Goal: Task Accomplishment & Management: Manage account settings

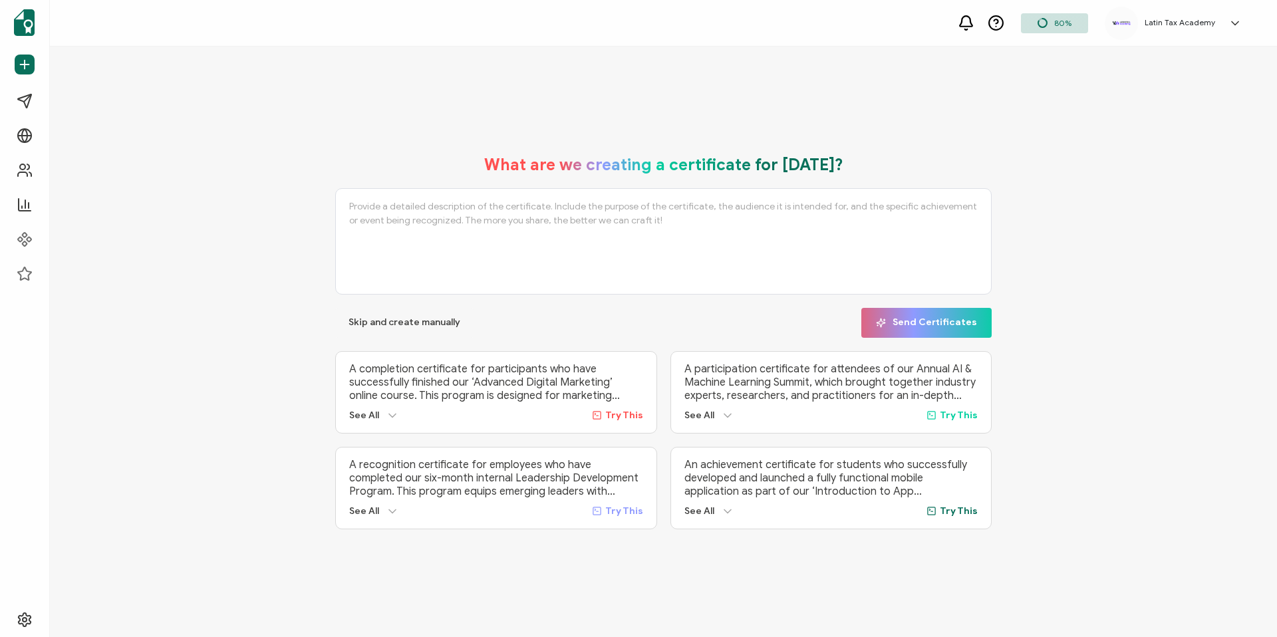
click at [1234, 21] on icon at bounding box center [1235, 23] width 13 height 13
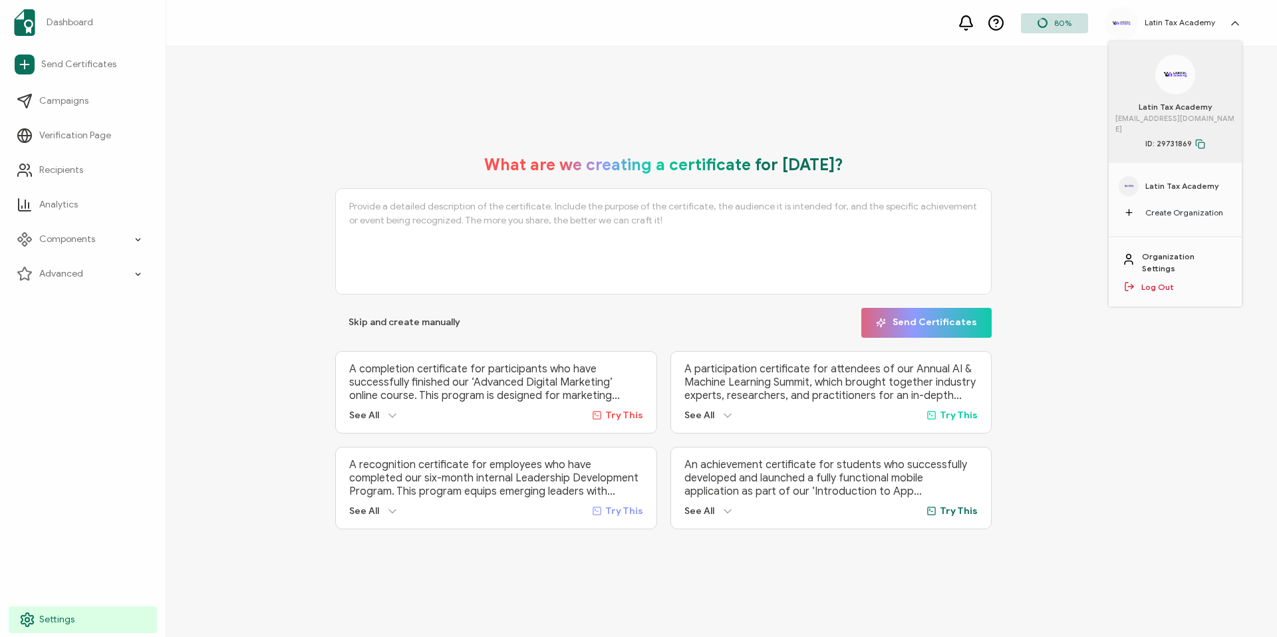
click at [60, 616] on span "Settings" at bounding box center [56, 619] width 35 height 13
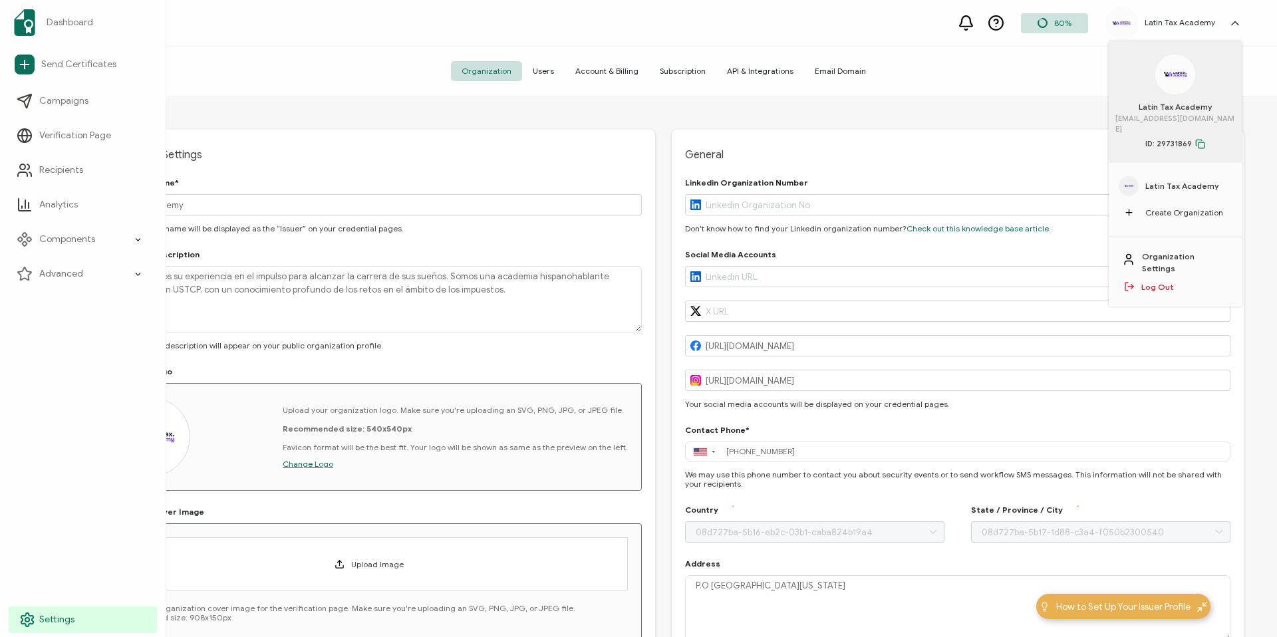
type input "[GEOGRAPHIC_DATA]"
type input "[US_STATE]"
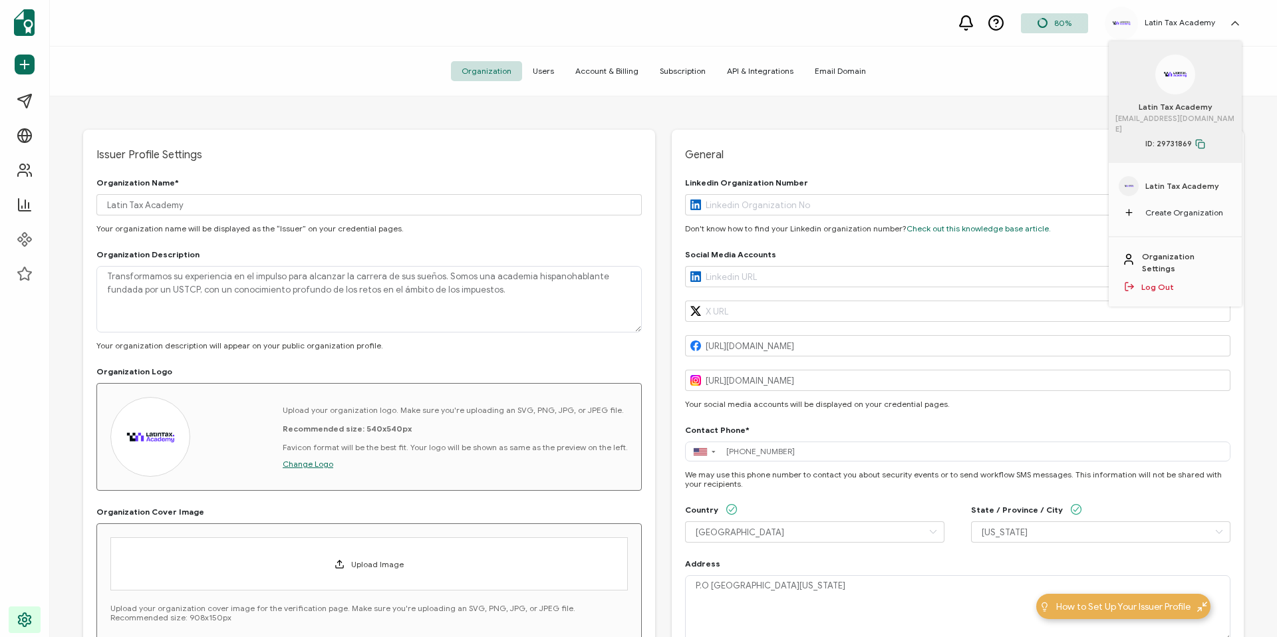
click at [760, 66] on span "API & Integrations" at bounding box center [761, 71] width 88 height 20
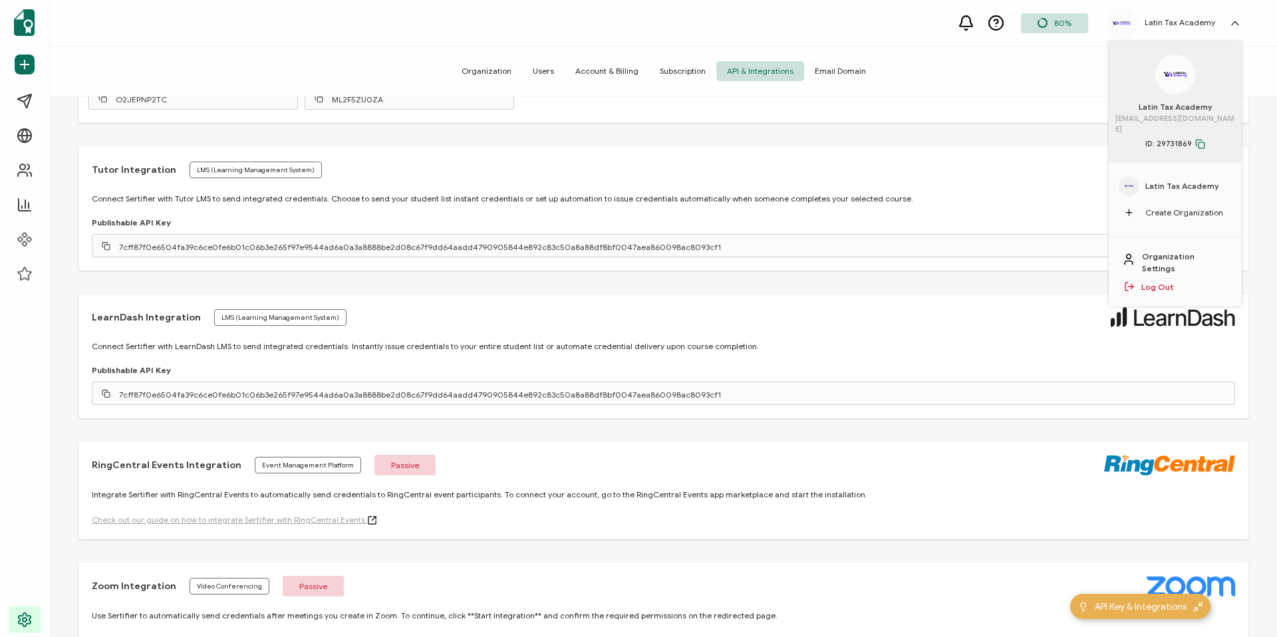
scroll to position [353, 0]
click at [106, 397] on icon at bounding box center [106, 395] width 9 height 9
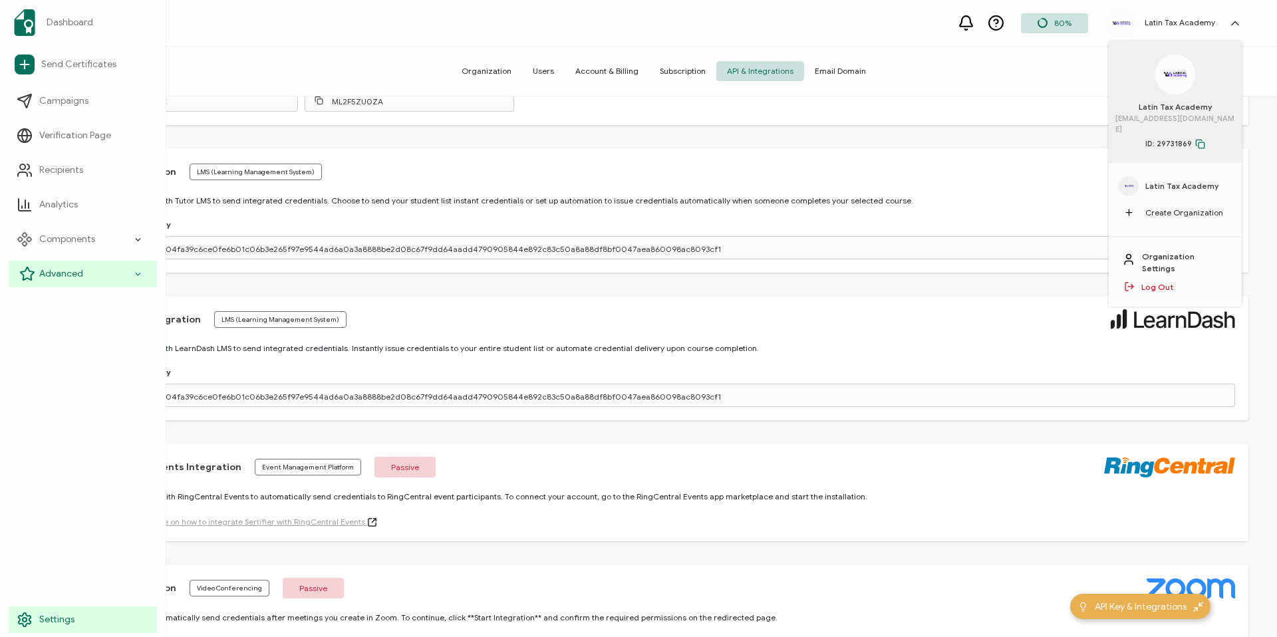
click at [68, 273] on span "Advanced" at bounding box center [61, 273] width 44 height 13
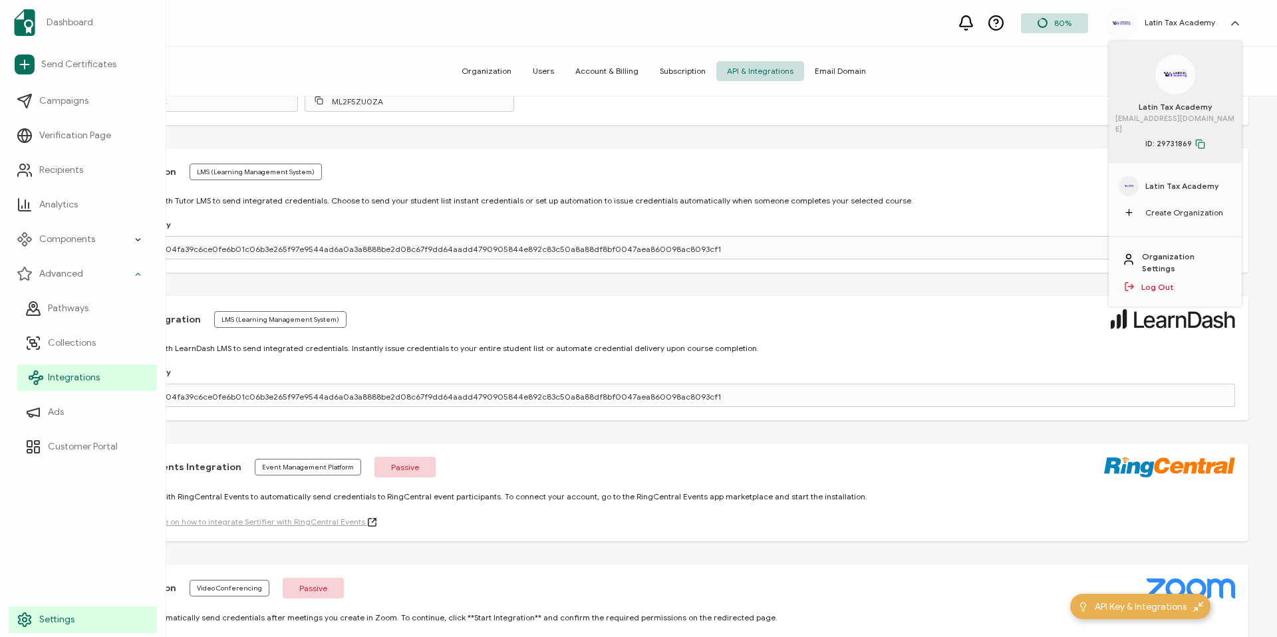
click at [69, 377] on span "Integrations" at bounding box center [74, 377] width 52 height 13
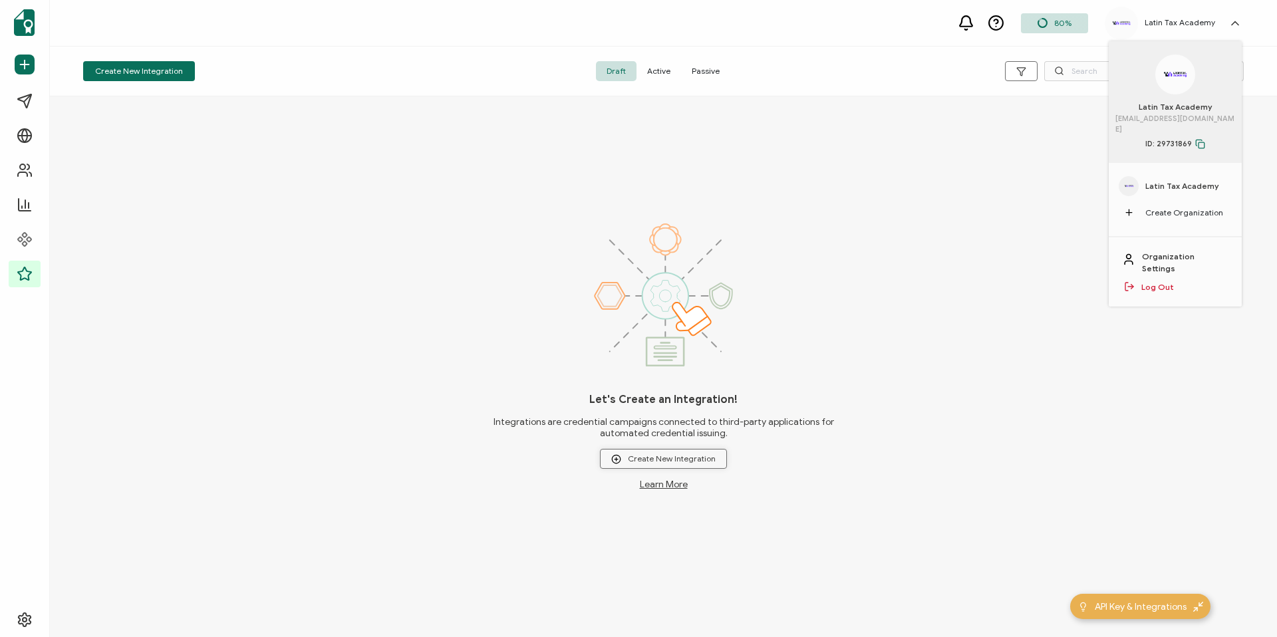
click at [620, 456] on icon "button" at bounding box center [616, 459] width 10 height 10
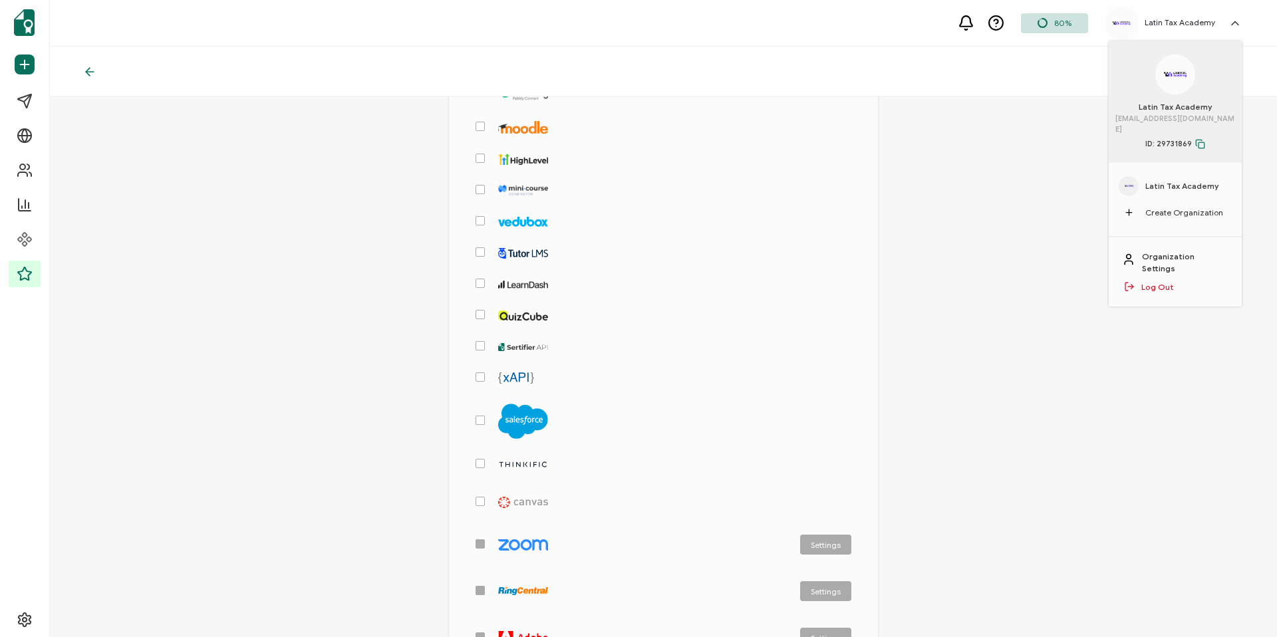
scroll to position [218, 0]
click at [480, 284] on span "checkbox-group" at bounding box center [480, 285] width 9 height 9
click at [485, 281] on input "checkbox-group" at bounding box center [485, 281] width 0 height 0
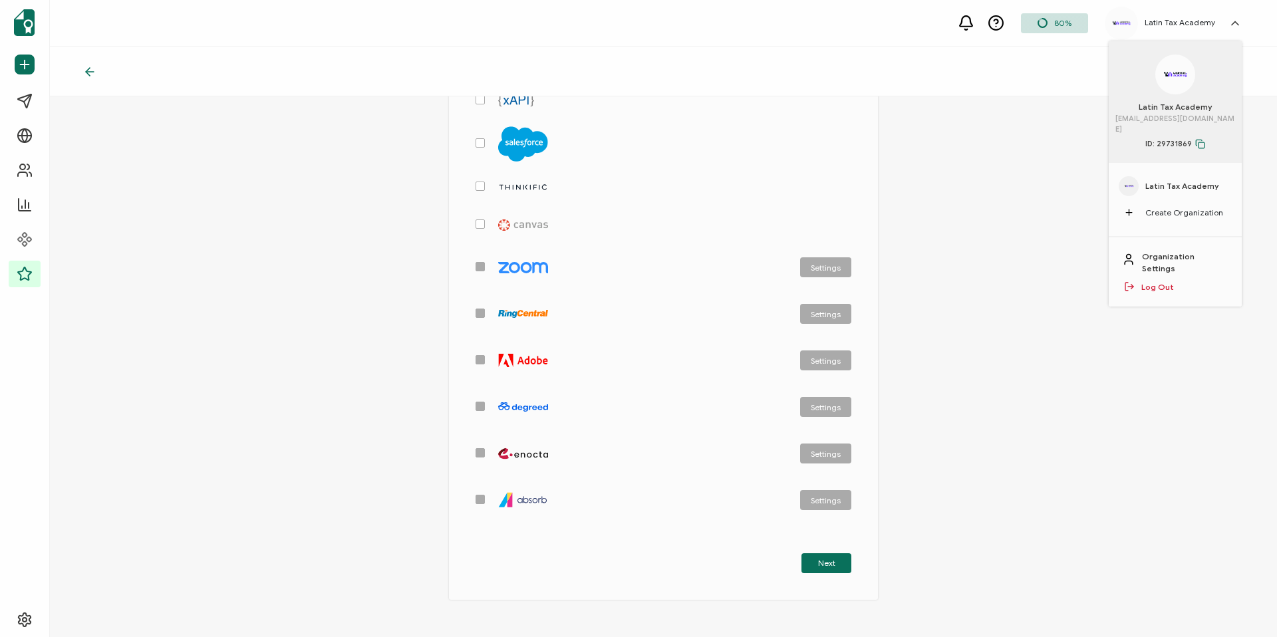
scroll to position [577, 0]
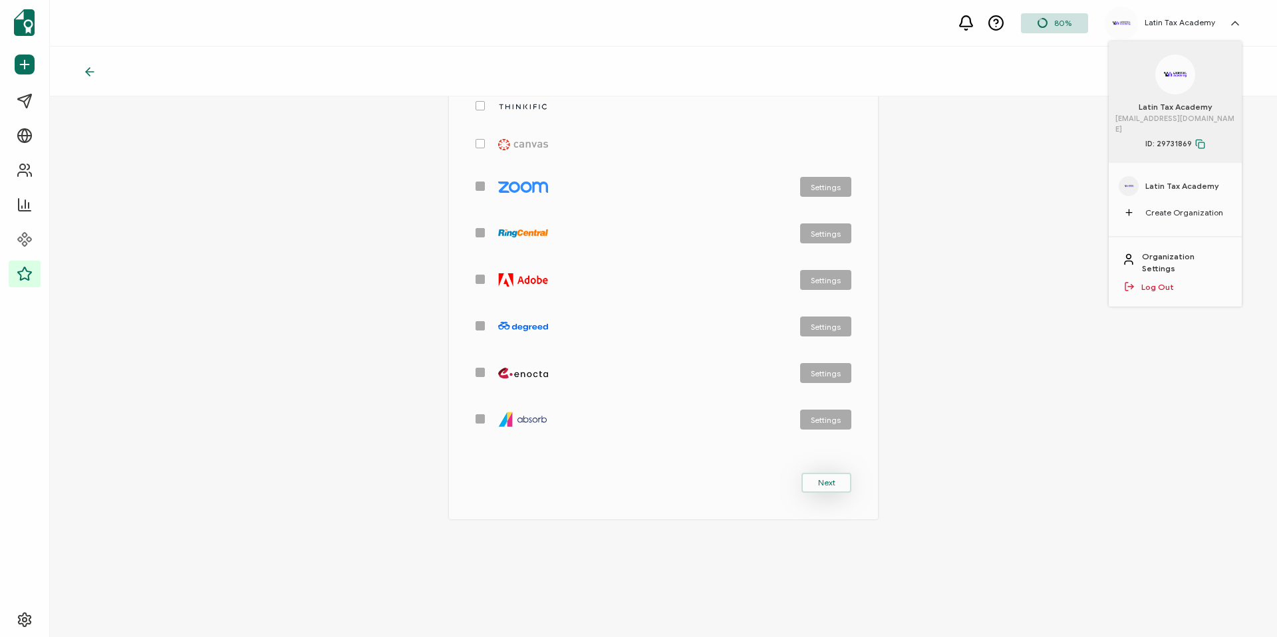
click at [822, 479] on span "Next" at bounding box center [826, 483] width 17 height 8
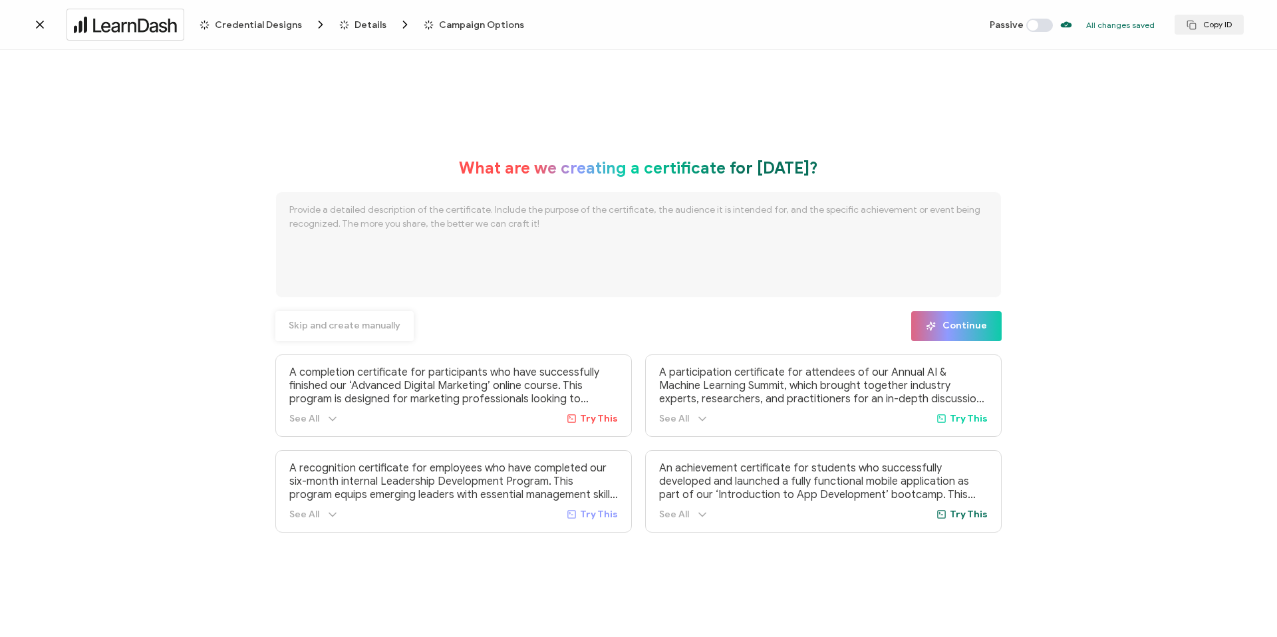
click at [344, 324] on span "Skip and create manually" at bounding box center [345, 325] width 112 height 9
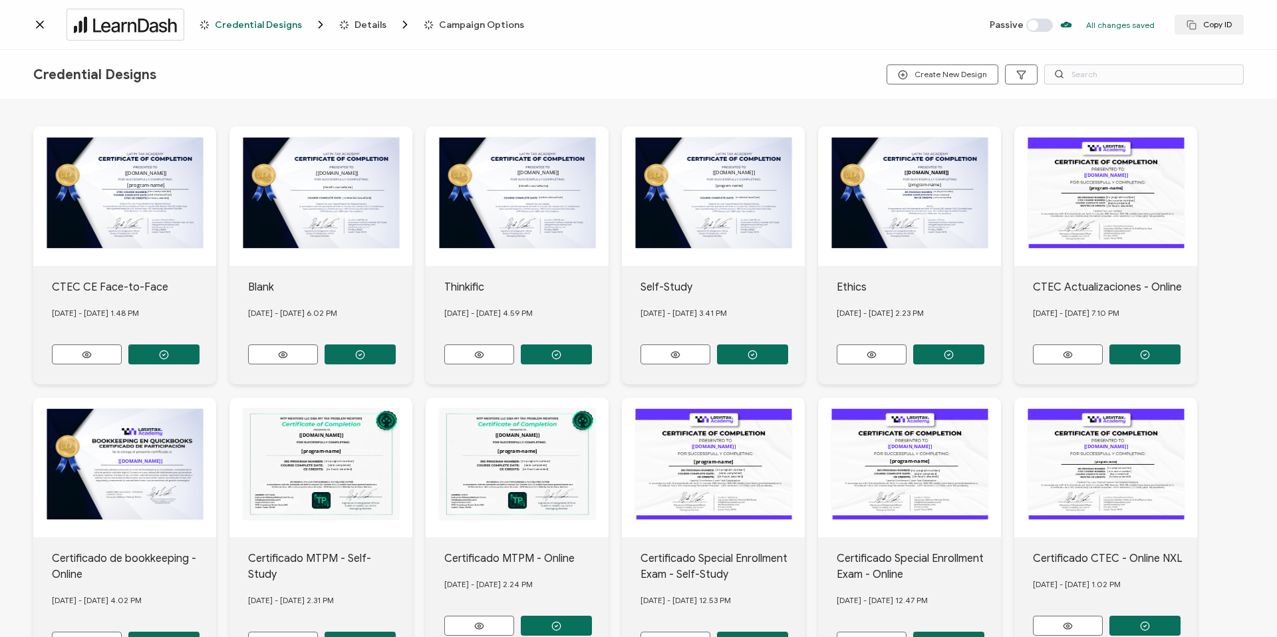
click at [705, 217] on div "The recipient’s full name, which will be automatically filled based on the info…" at bounding box center [713, 196] width 183 height 140
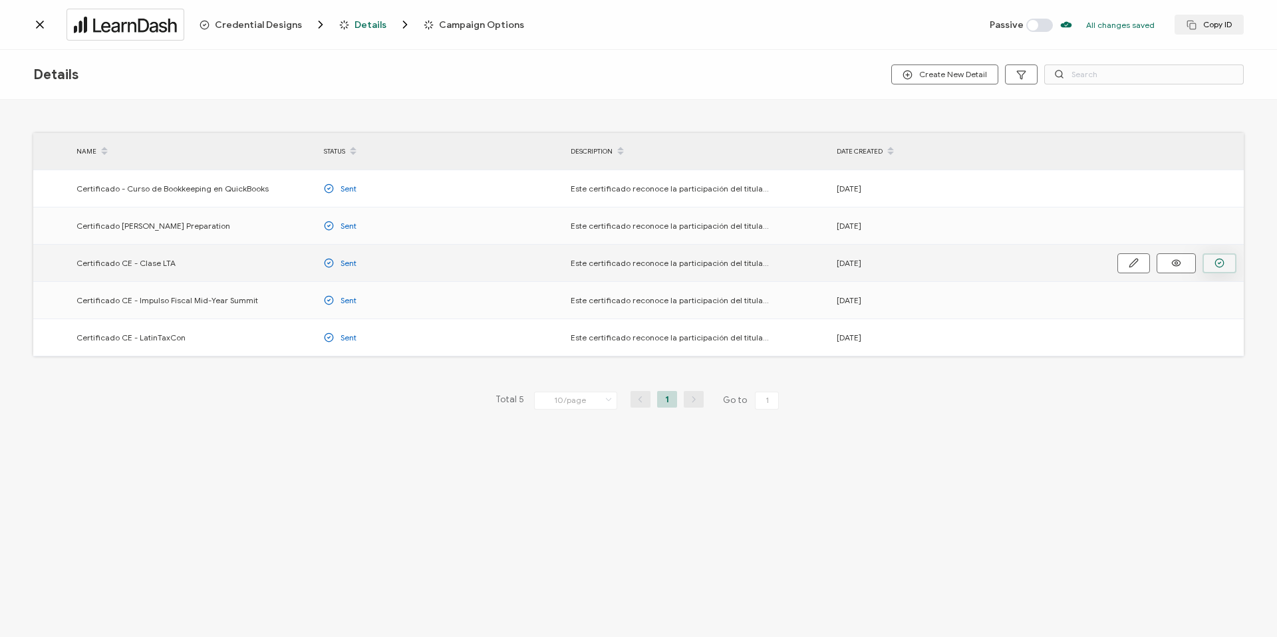
click at [1221, 267] on circle "button" at bounding box center [1219, 263] width 9 height 9
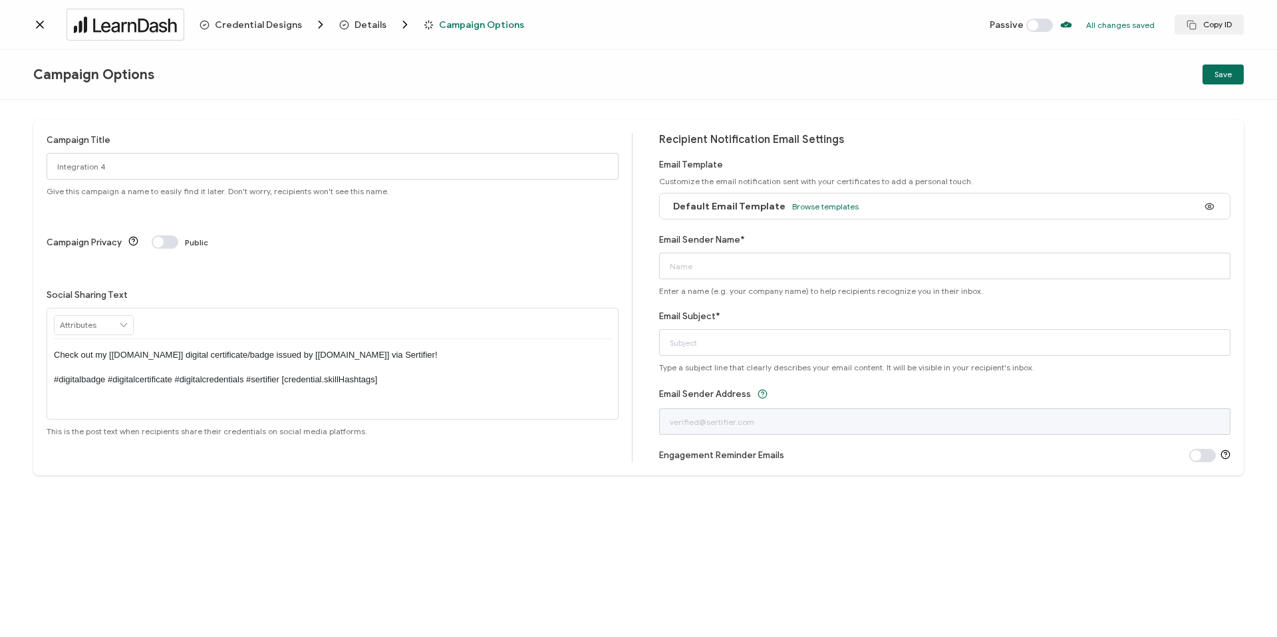
click at [1036, 24] on span at bounding box center [1040, 25] width 27 height 13
click at [785, 41] on div "integration not ready to activate" at bounding box center [670, 38] width 263 height 43
click at [787, 83] on icon at bounding box center [788, 85] width 7 height 7
click at [741, 266] on input "Email Sender Name*" at bounding box center [945, 266] width 572 height 27
type input "[EMAIL_ADDRESS][DOMAIN_NAME]"
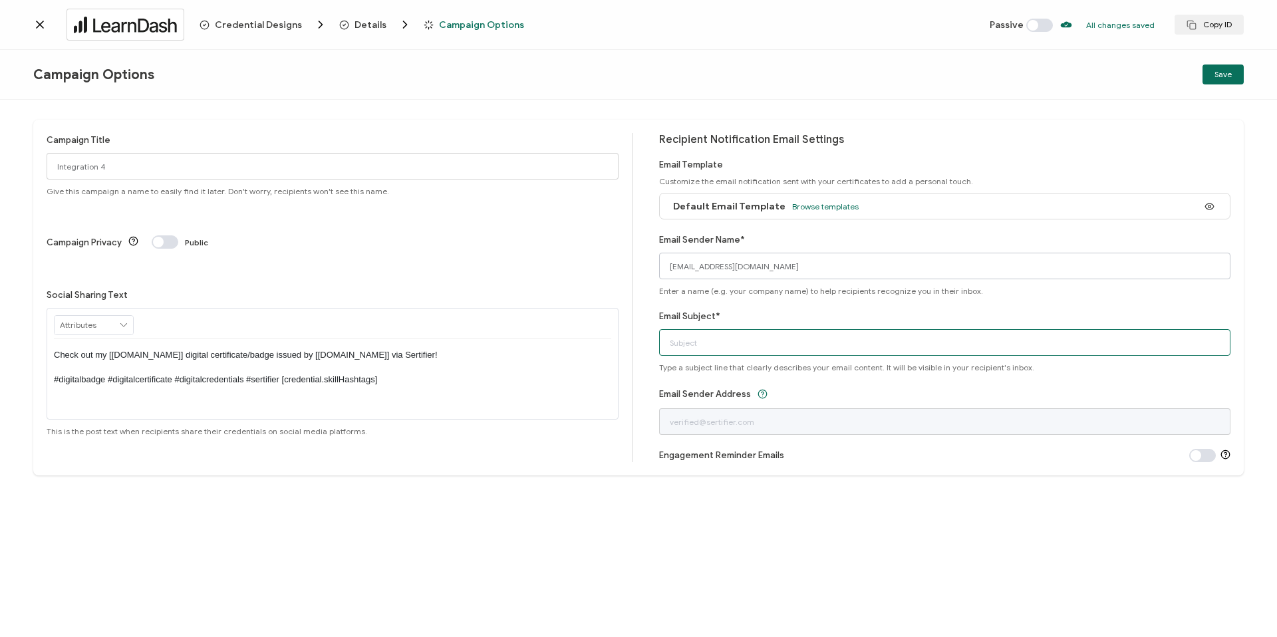
type input "S"
type input "Certificado"
click at [813, 207] on span "Browse templates" at bounding box center [825, 207] width 67 height 10
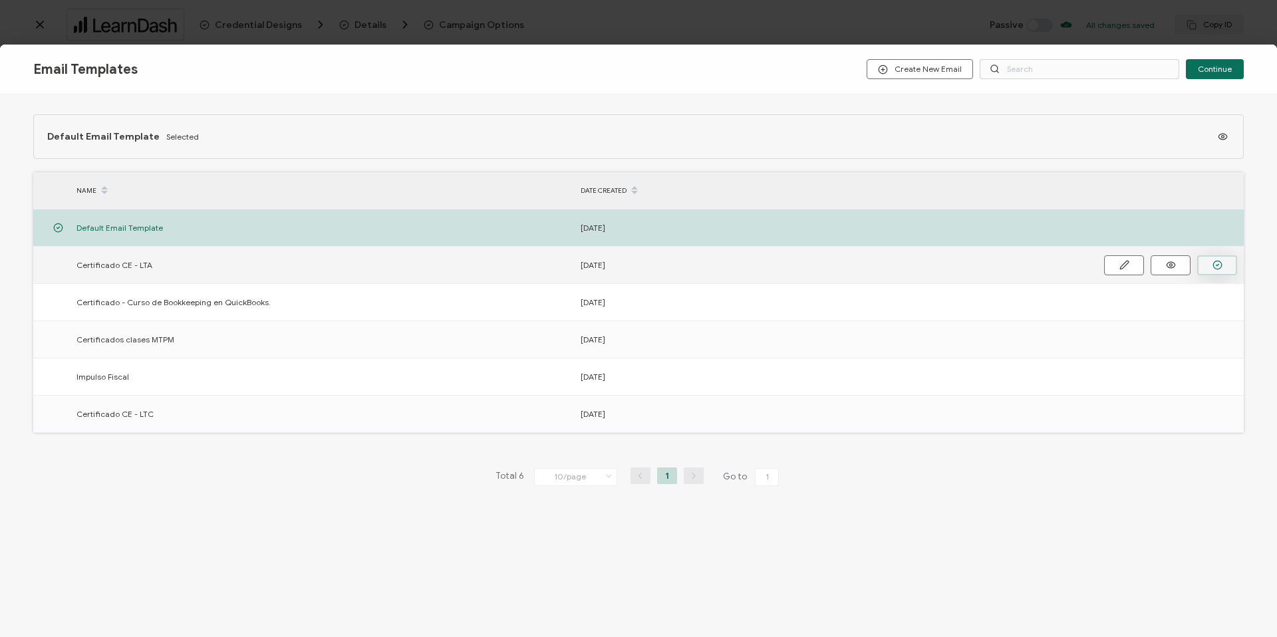
click at [1213, 268] on icon "button" at bounding box center [1218, 265] width 10 height 10
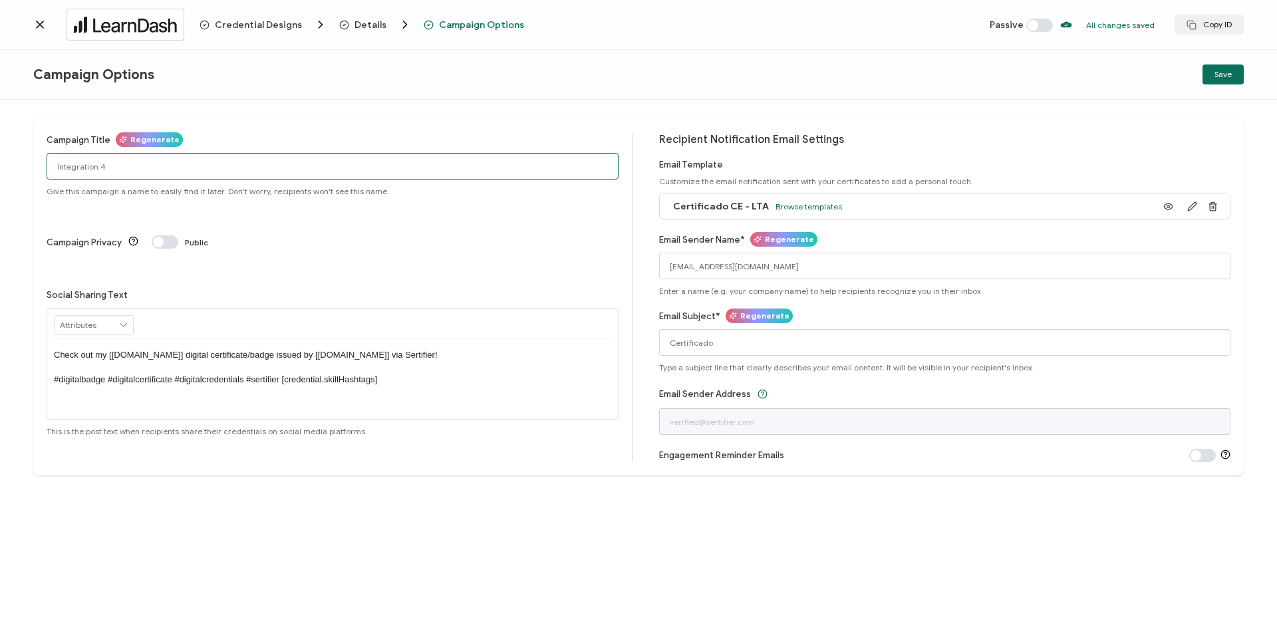
click at [84, 167] on input "Integration 4" at bounding box center [333, 166] width 572 height 27
click at [243, 168] on input "LearnDash Self Study" at bounding box center [333, 166] width 572 height 27
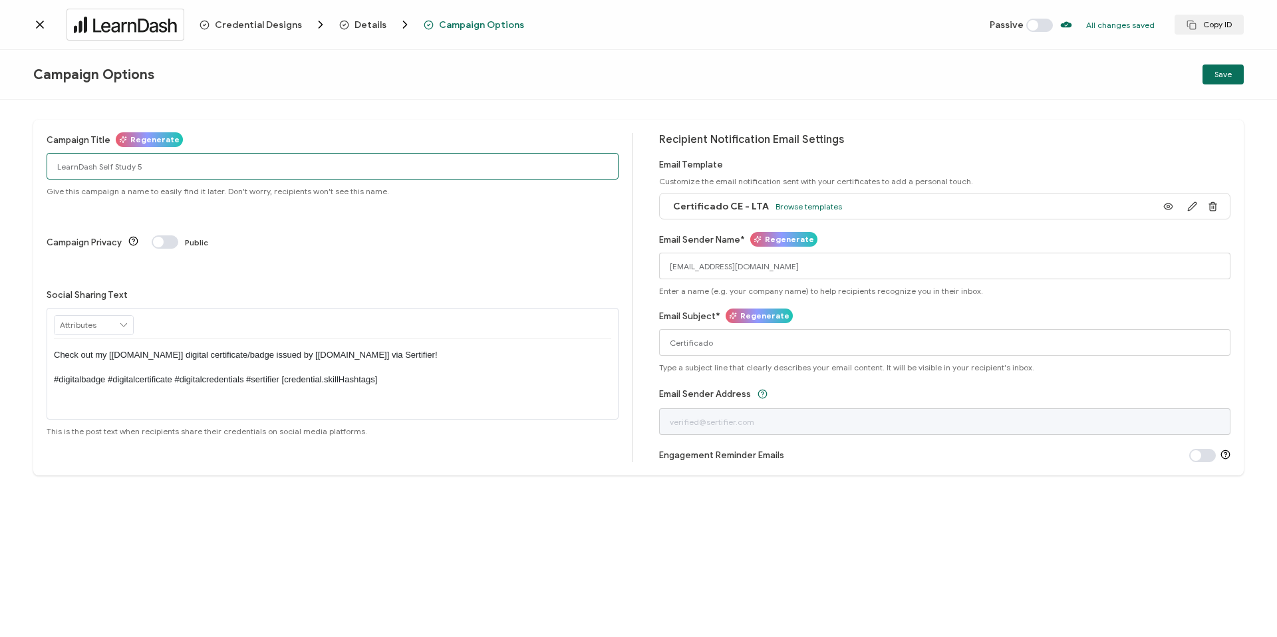
type input "LearnDash Self Study 5"
click at [1047, 25] on span at bounding box center [1040, 25] width 27 height 13
click at [1231, 76] on span "Save" at bounding box center [1223, 75] width 17 height 8
click at [41, 27] on icon at bounding box center [40, 24] width 7 height 7
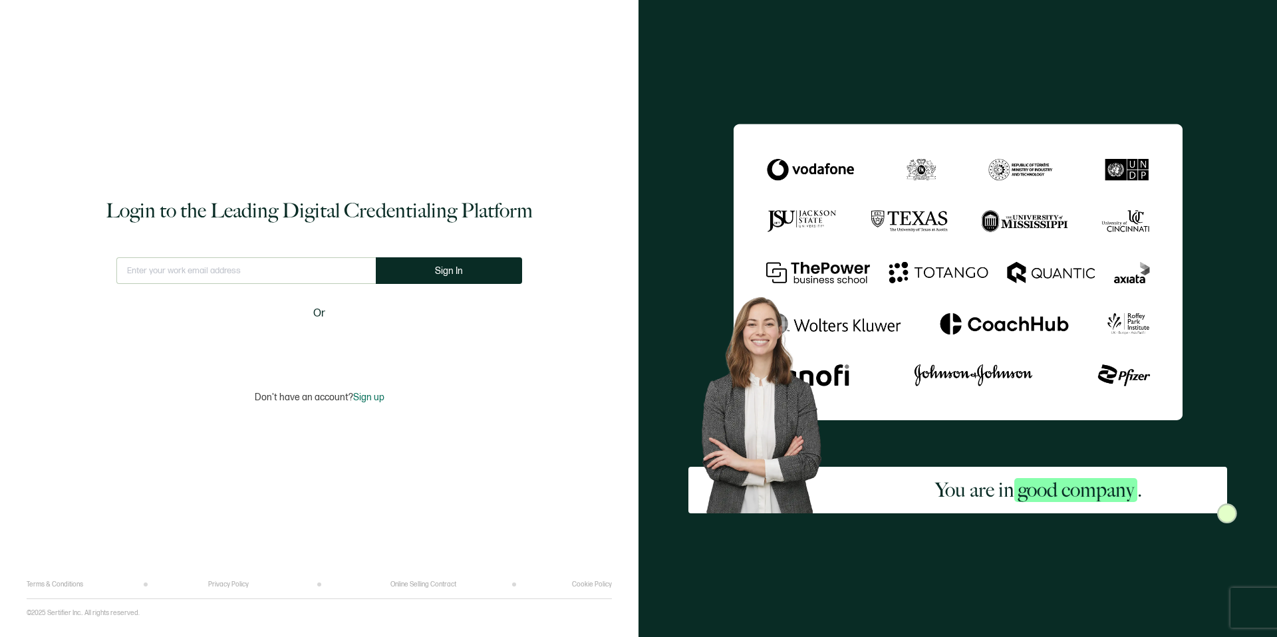
click at [224, 269] on input "text" at bounding box center [245, 270] width 259 height 27
type input "[EMAIL_ADDRESS][DOMAIN_NAME]"
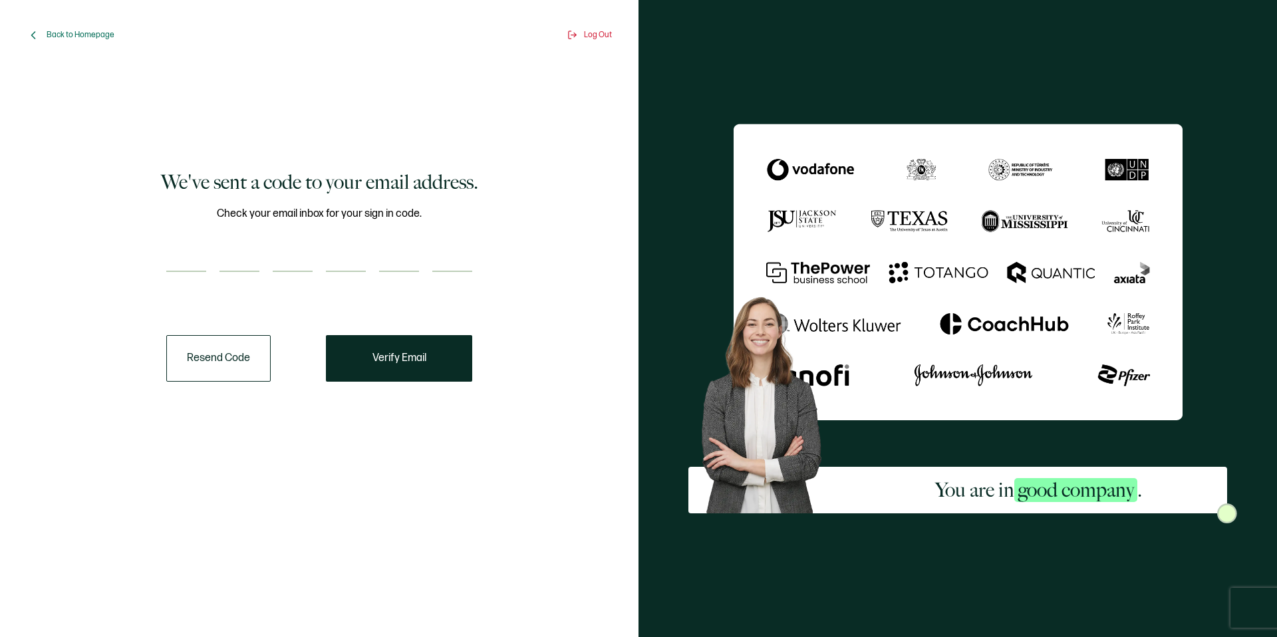
click at [186, 261] on input "number" at bounding box center [186, 258] width 40 height 27
type input "2"
type input "3"
type input "9"
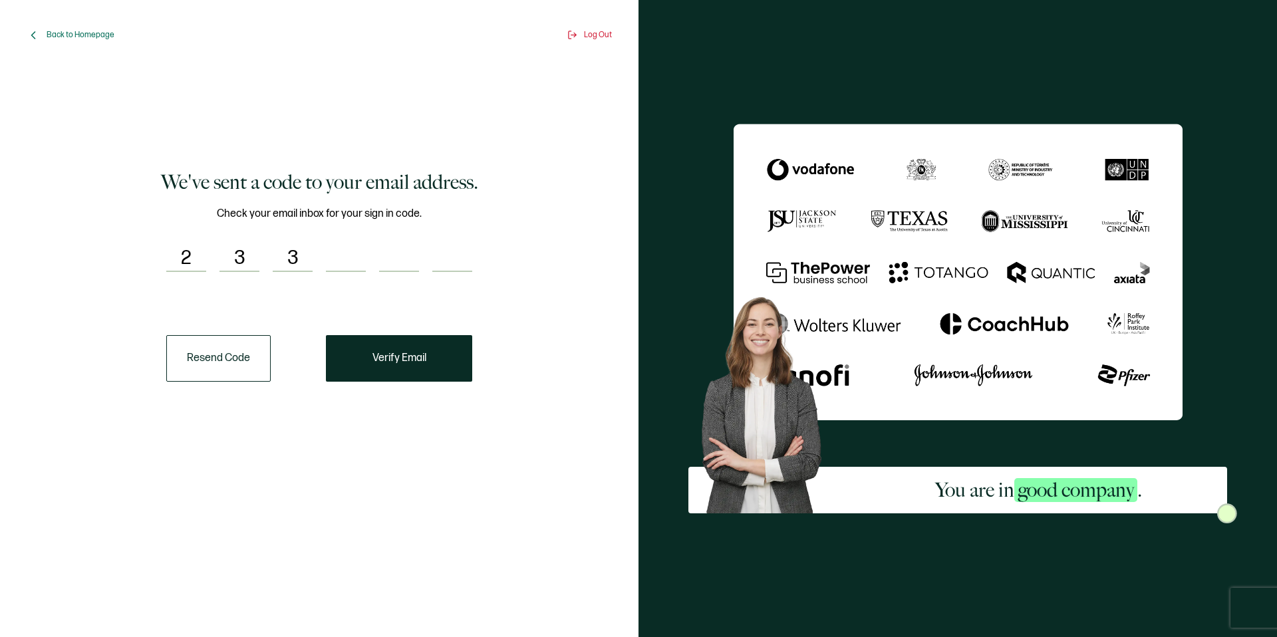
type input "8"
type input "9"
type input "2"
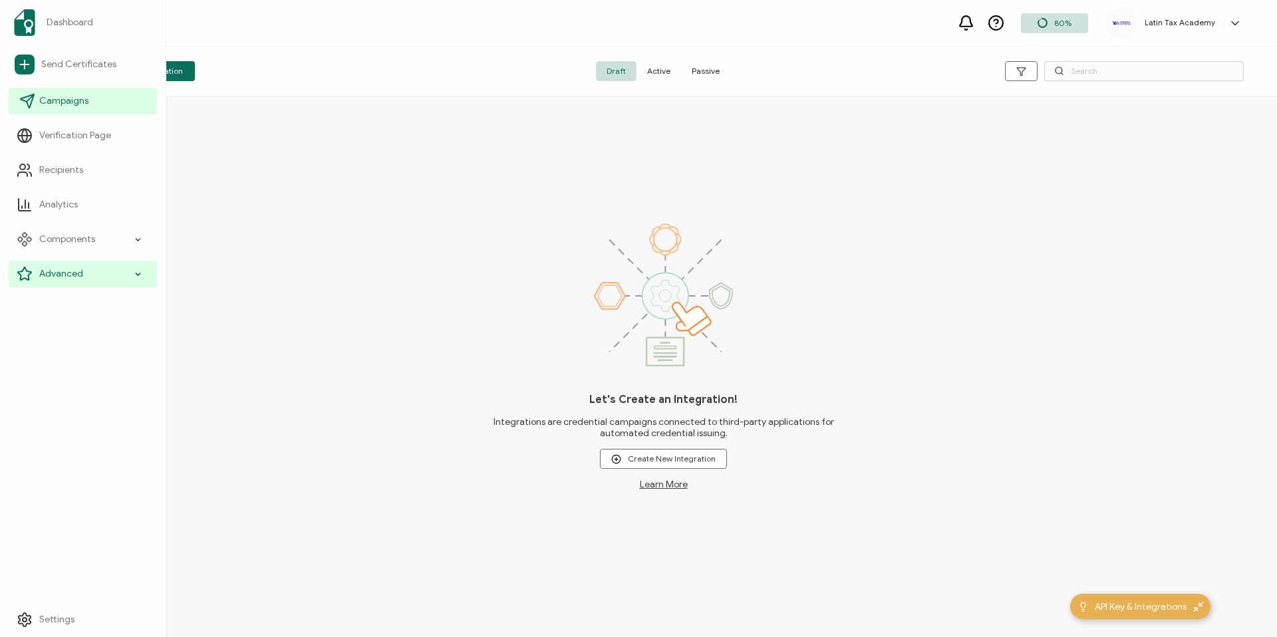
click at [76, 106] on span "Campaigns" at bounding box center [63, 100] width 49 height 13
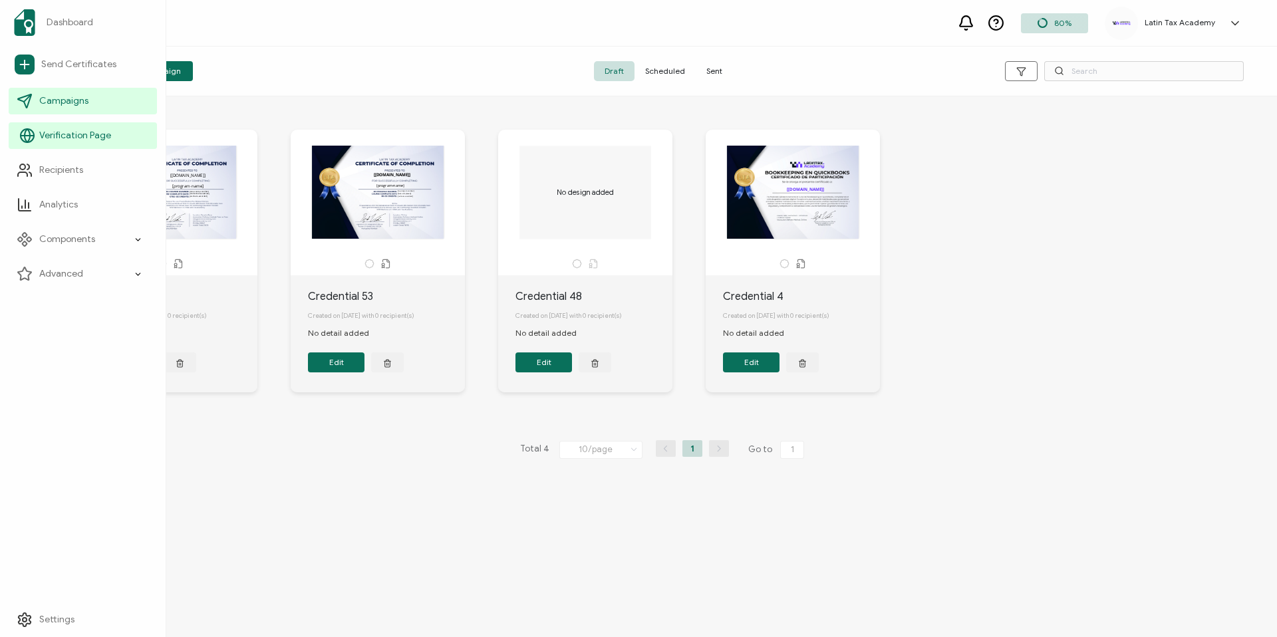
click at [79, 142] on link "Verification Page" at bounding box center [83, 135] width 148 height 27
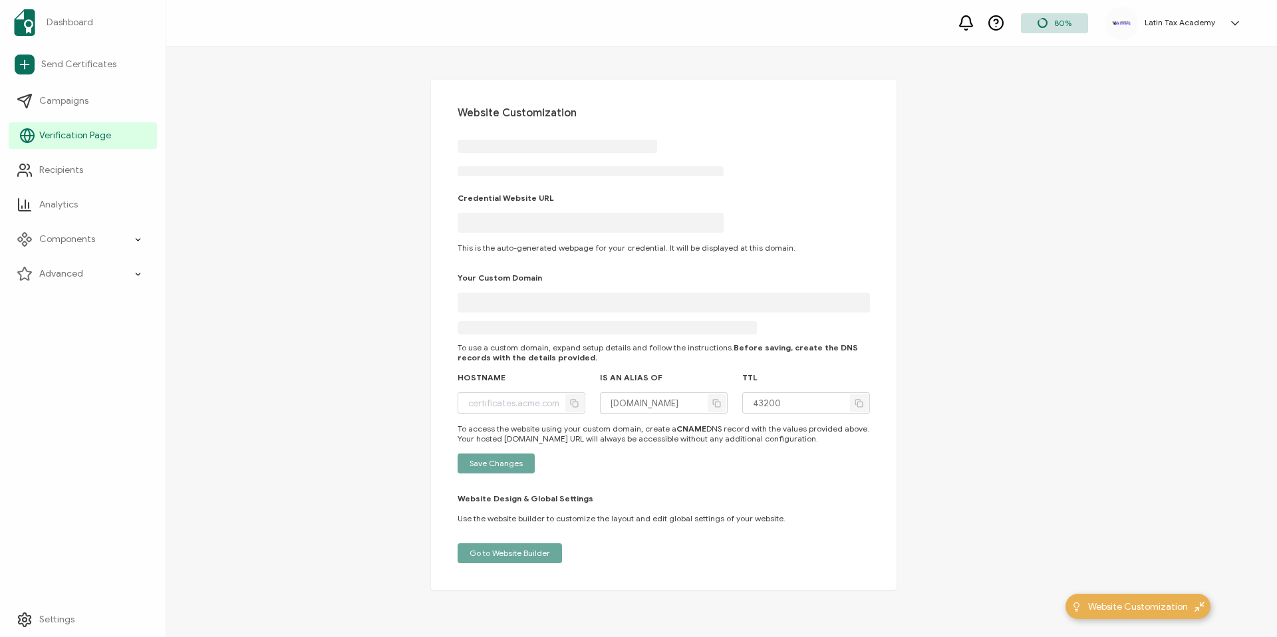
type input "[DOMAIN_NAME]"
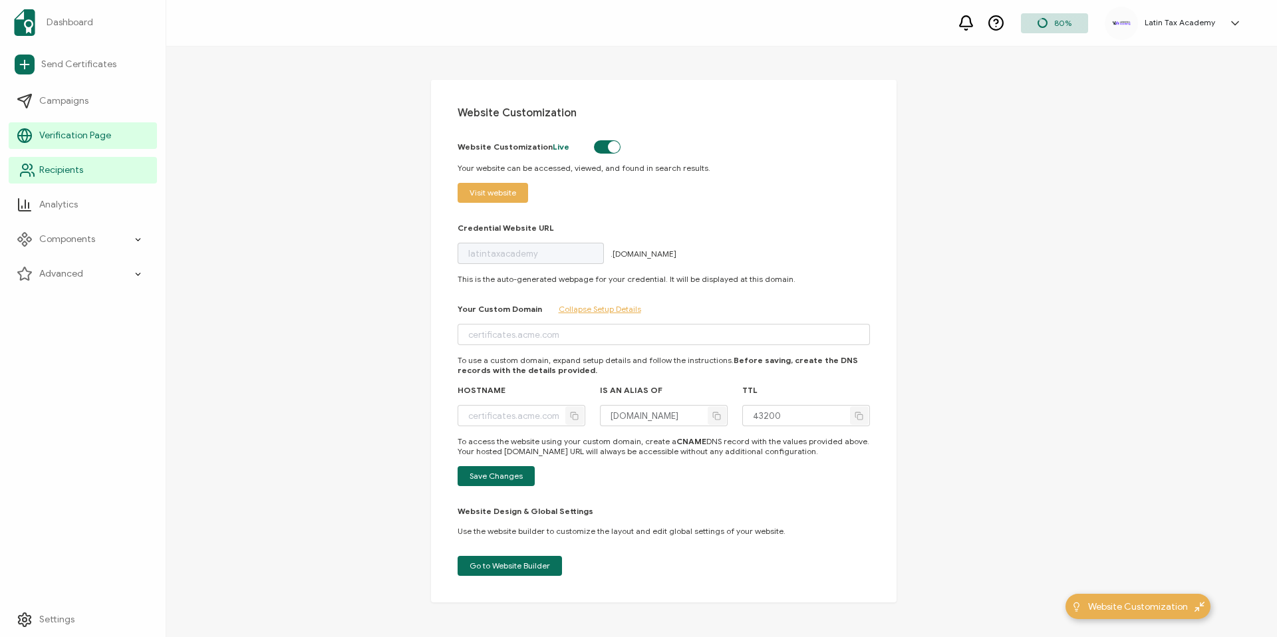
click at [78, 176] on span "Recipients" at bounding box center [61, 170] width 44 height 13
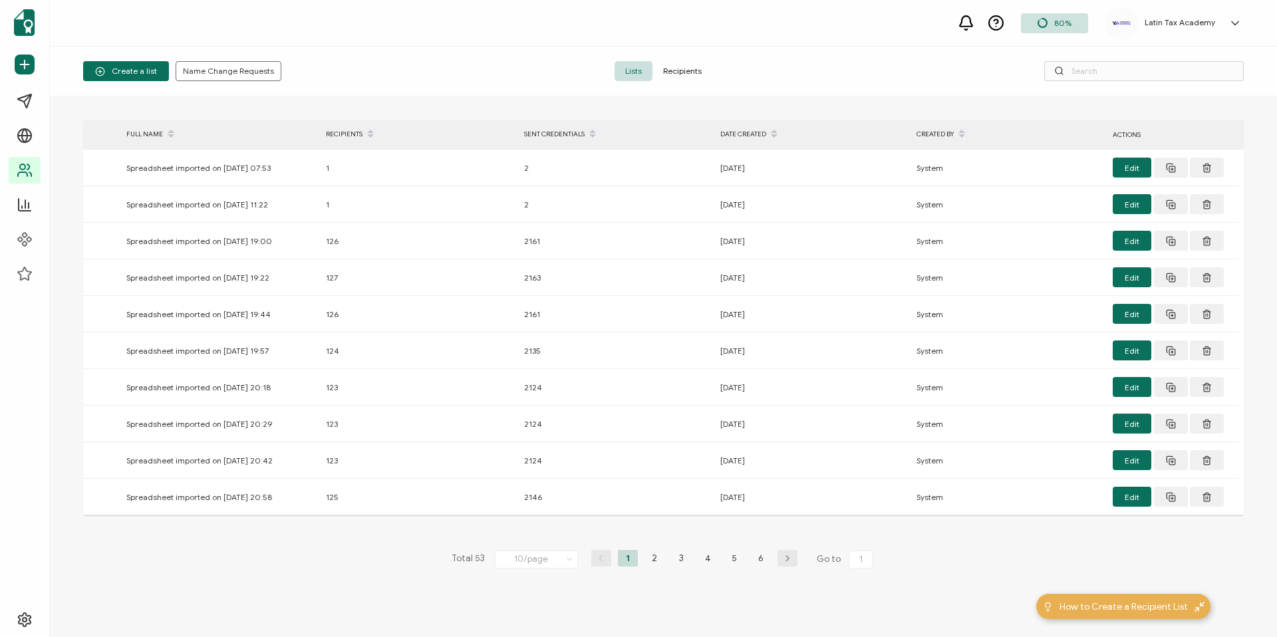
click at [681, 68] on span "Recipients" at bounding box center [683, 71] width 60 height 20
